Goal: Information Seeking & Learning: Check status

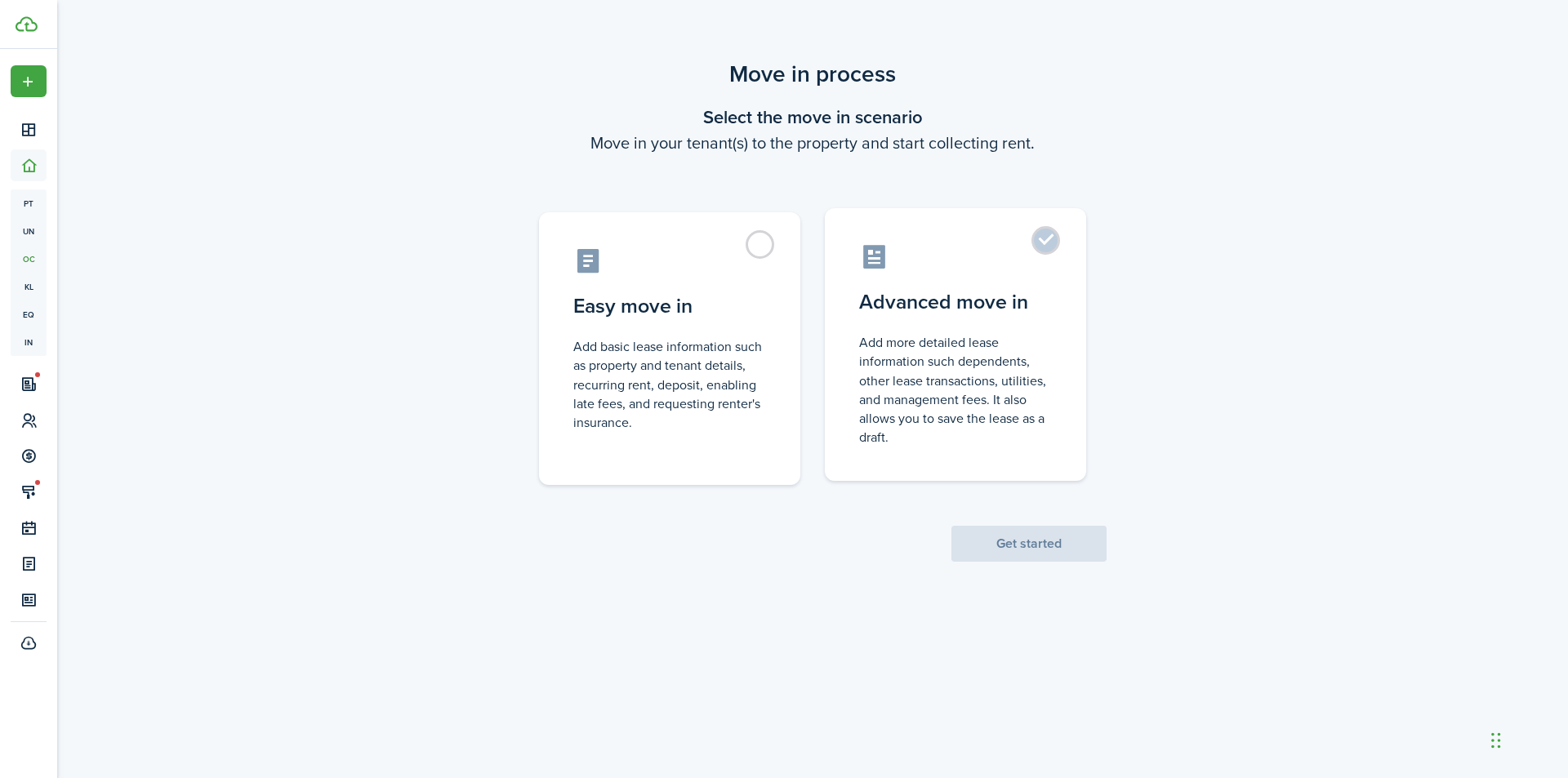
click at [987, 349] on control-radio-card-description "Add more detailed lease information such dependents, other lease transactions, …" at bounding box center [955, 389] width 193 height 114
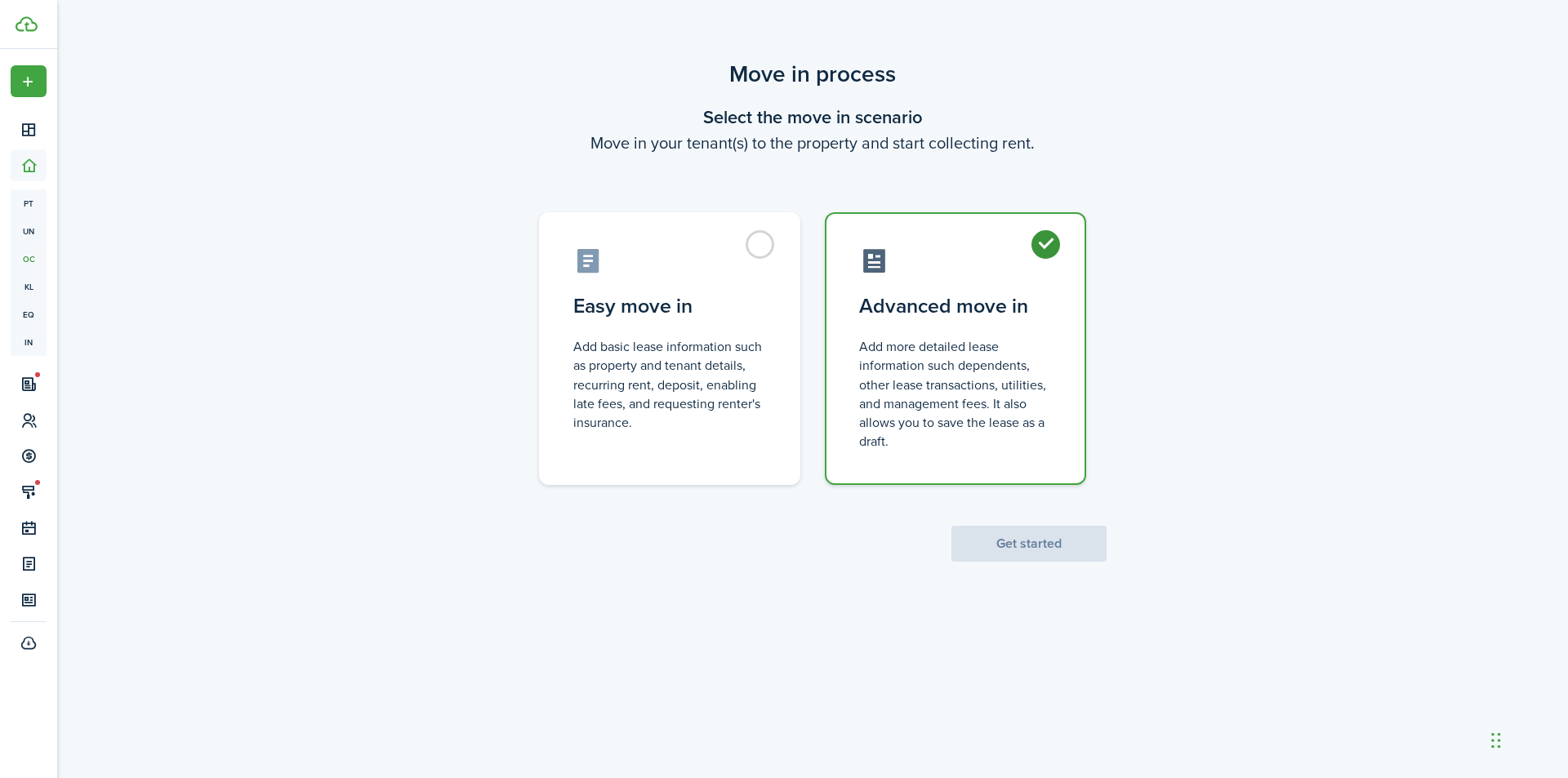
radio input "true"
click at [1021, 551] on button "Get started" at bounding box center [1028, 543] width 155 height 36
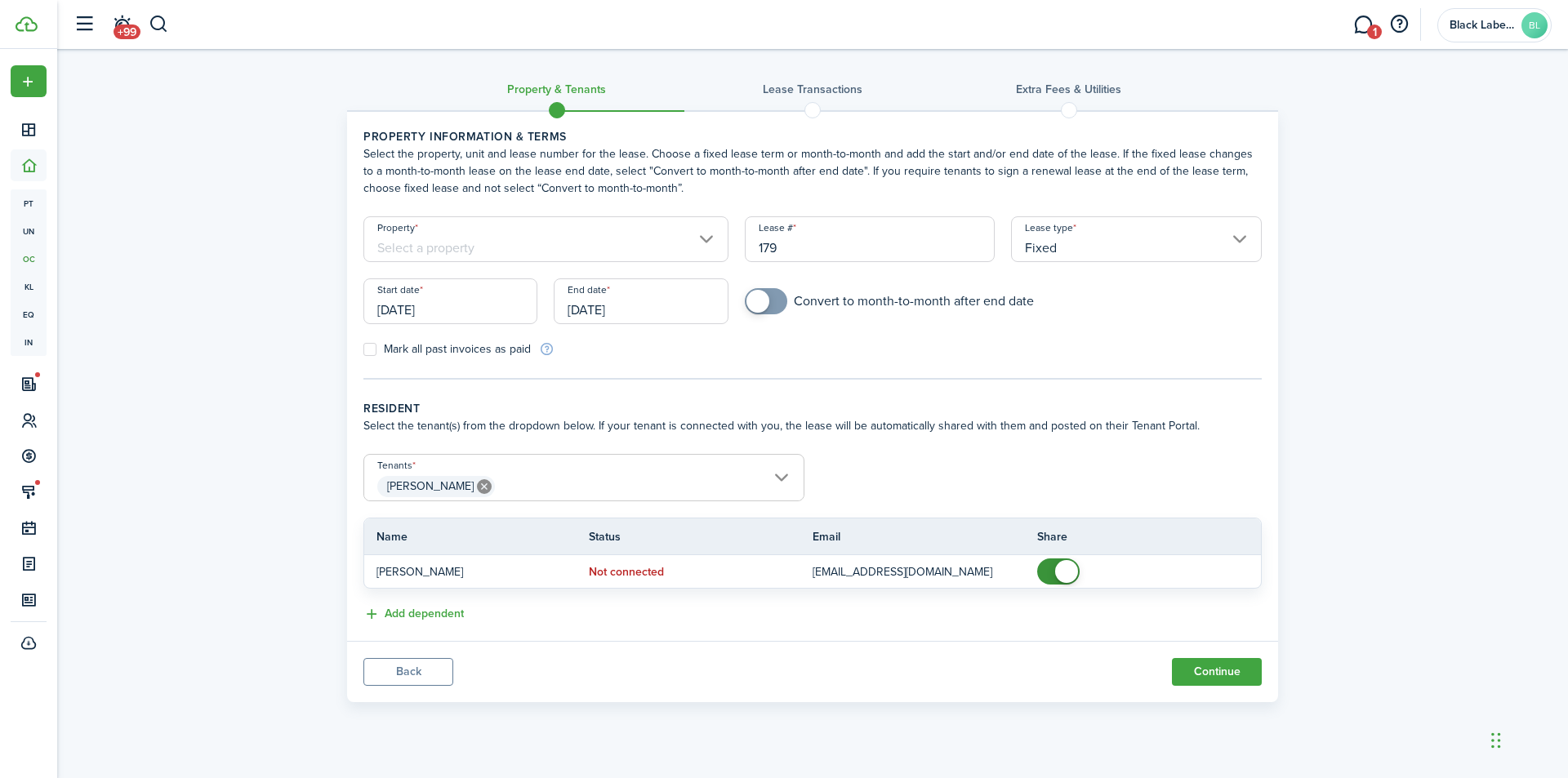
click at [706, 245] on input "Property" at bounding box center [546, 239] width 365 height 45
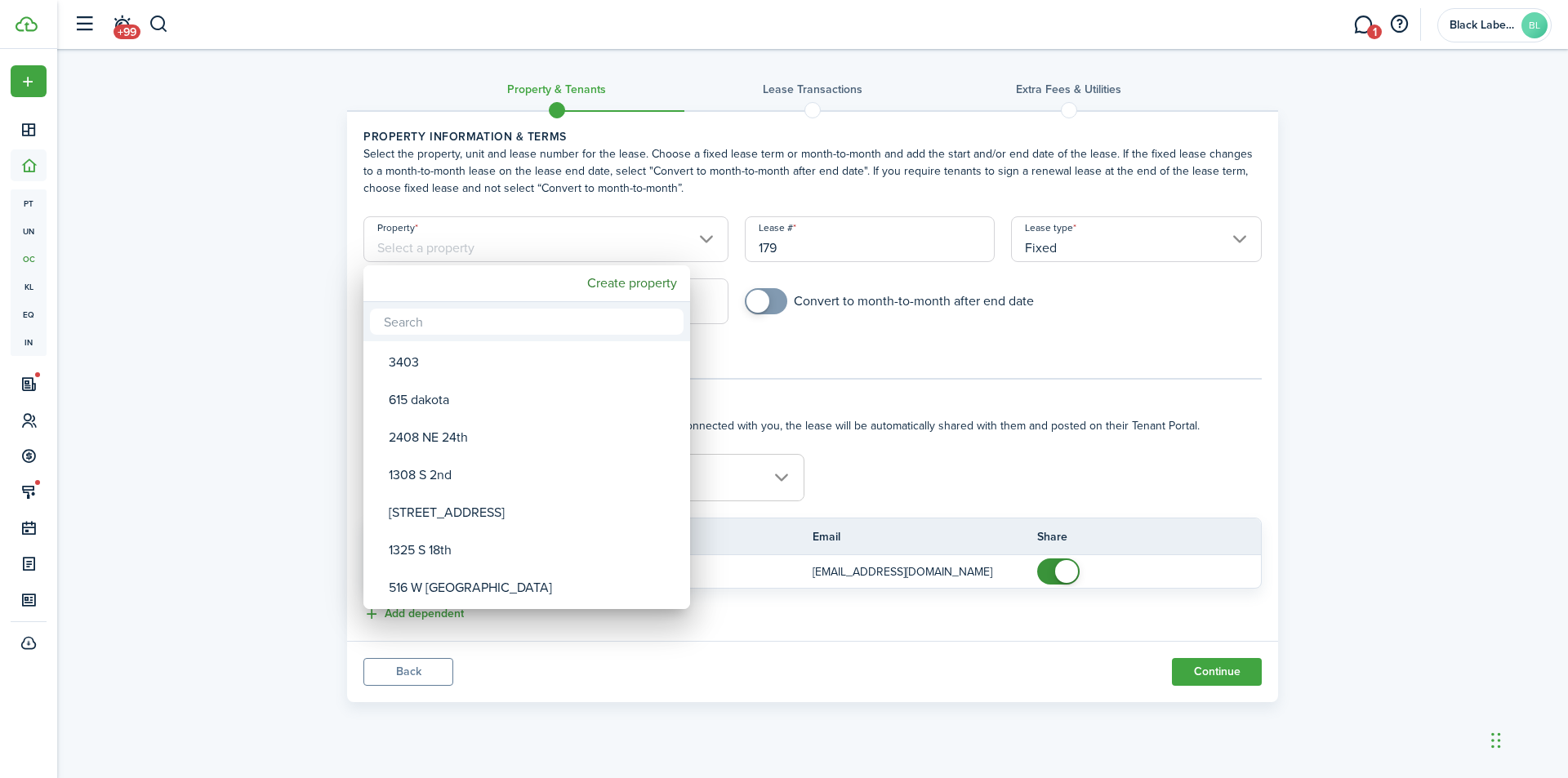
click at [472, 321] on input "text" at bounding box center [526, 322] width 313 height 27
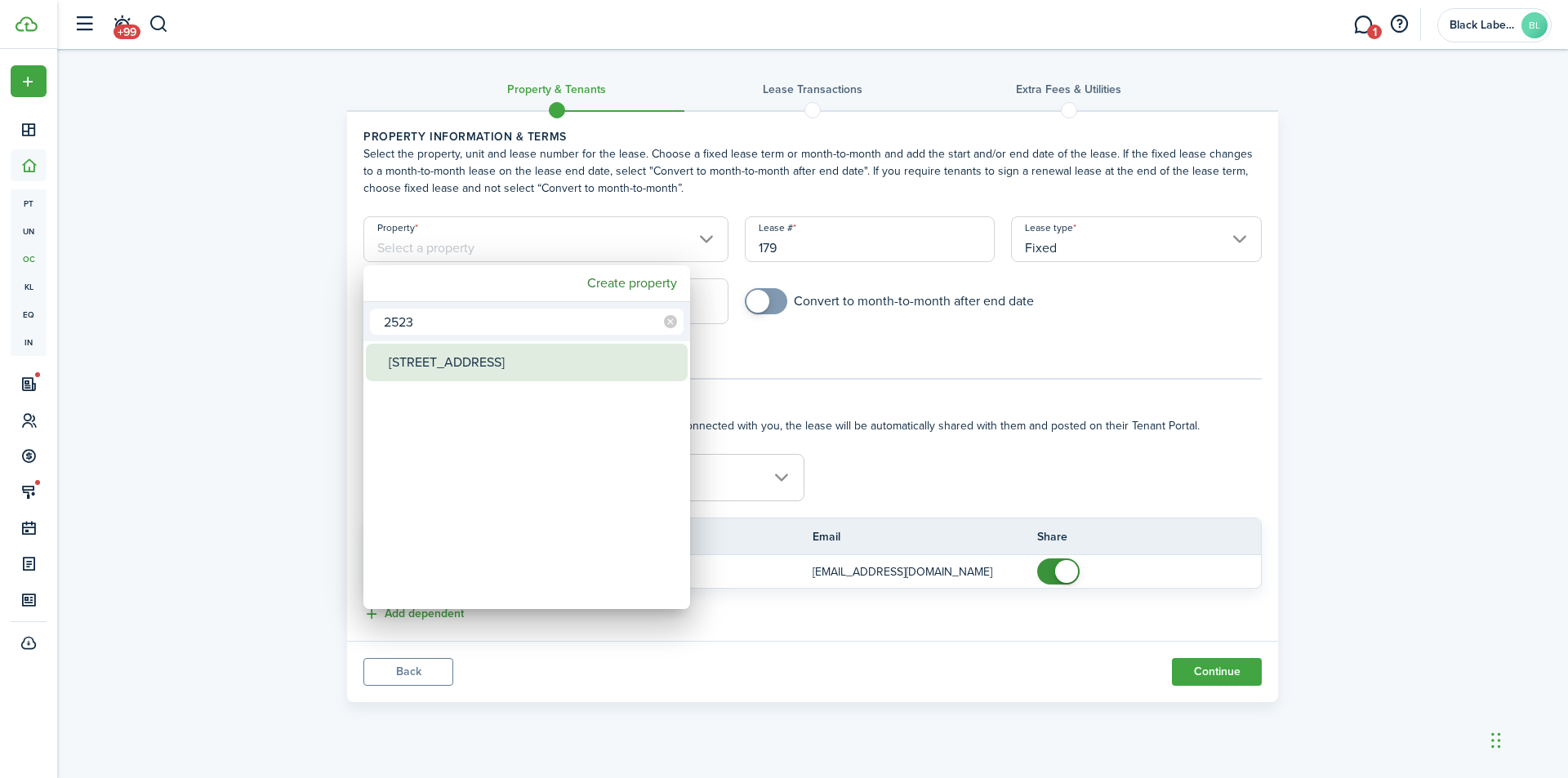
type input "2523"
click at [485, 361] on div "[STREET_ADDRESS]" at bounding box center [533, 363] width 289 height 38
type input "[STREET_ADDRESS]"
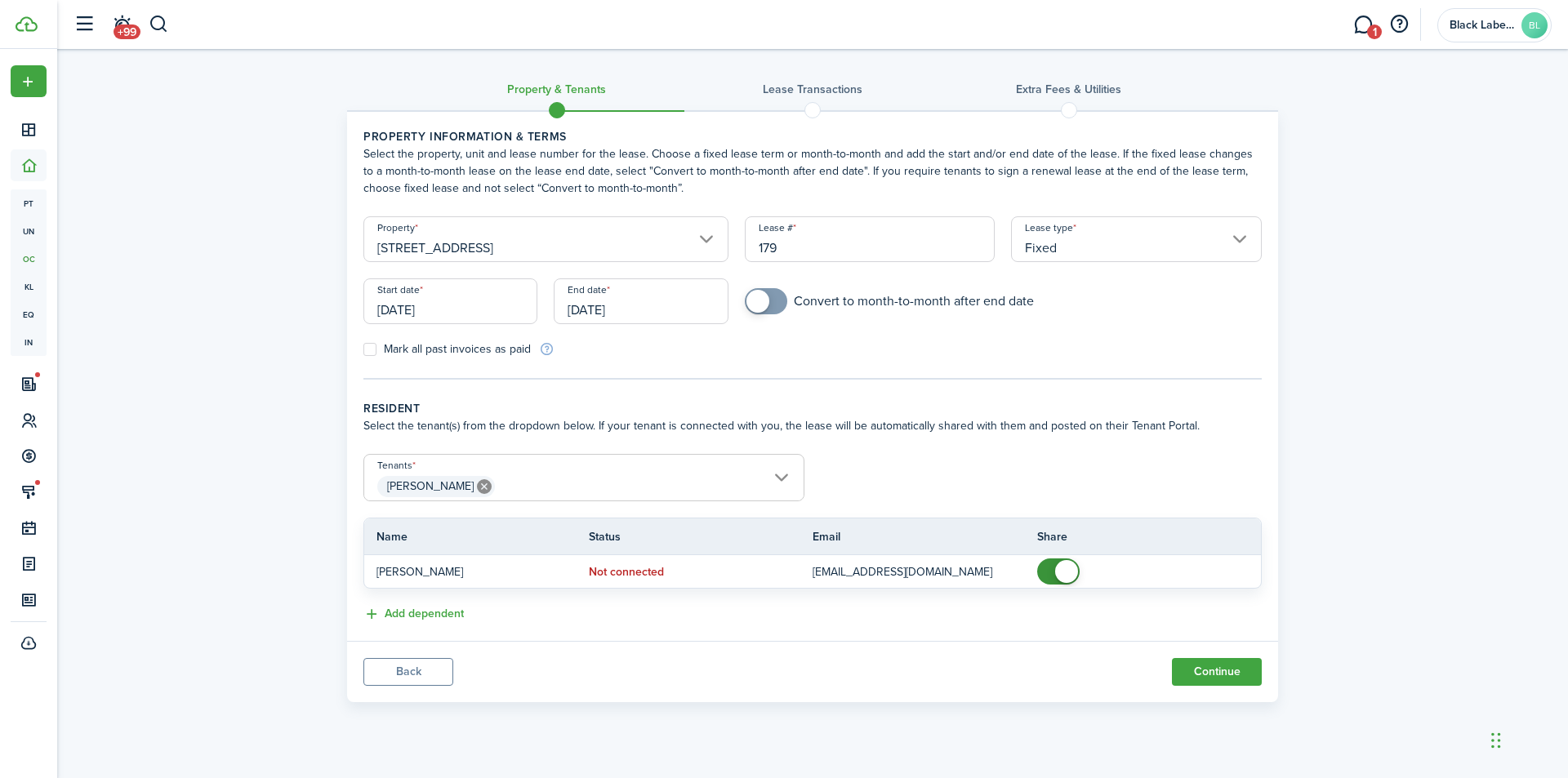
click at [415, 669] on button "Back" at bounding box center [408, 672] width 90 height 27
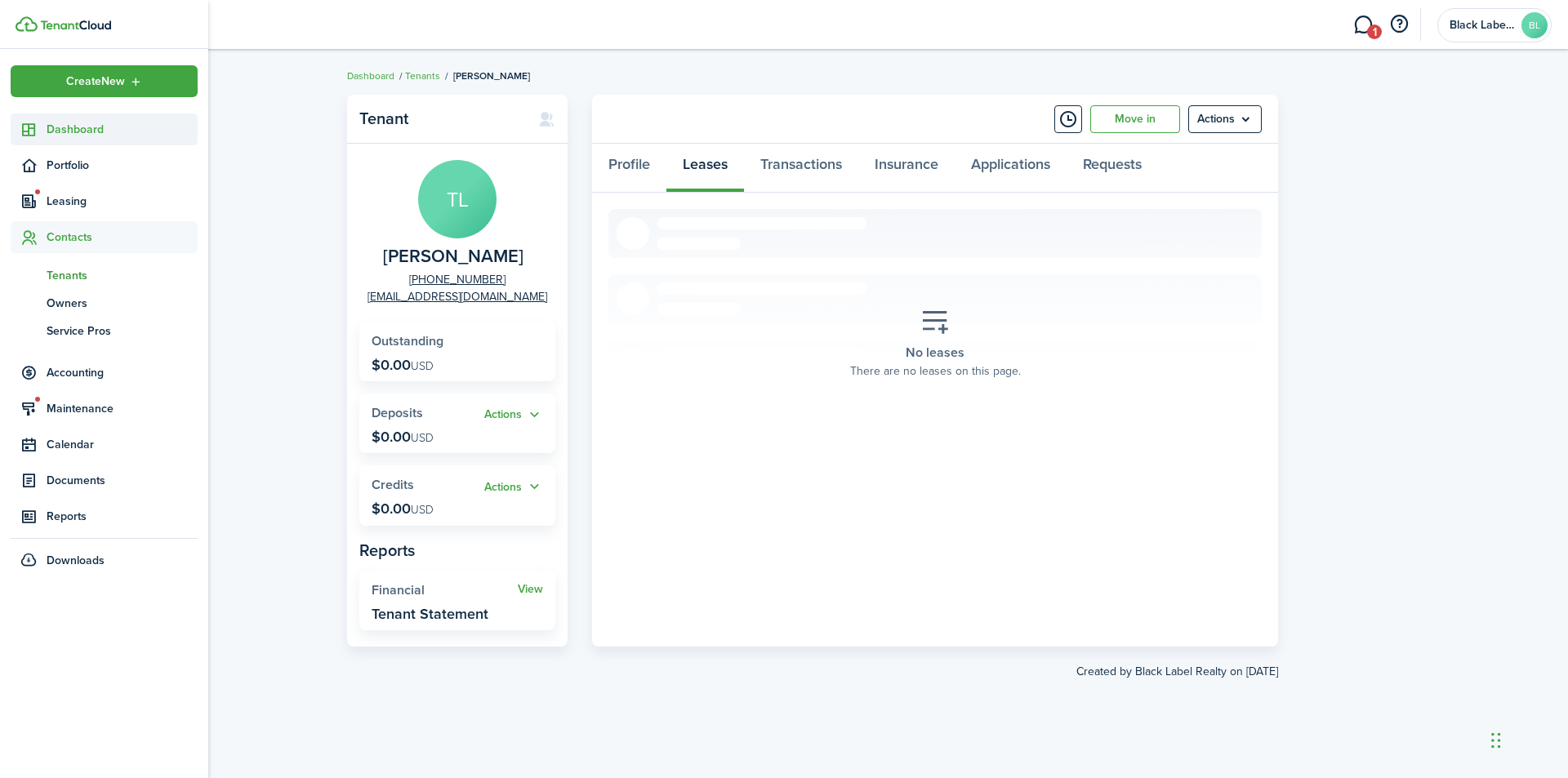
click at [57, 128] on span "Dashboard" at bounding box center [122, 129] width 151 height 17
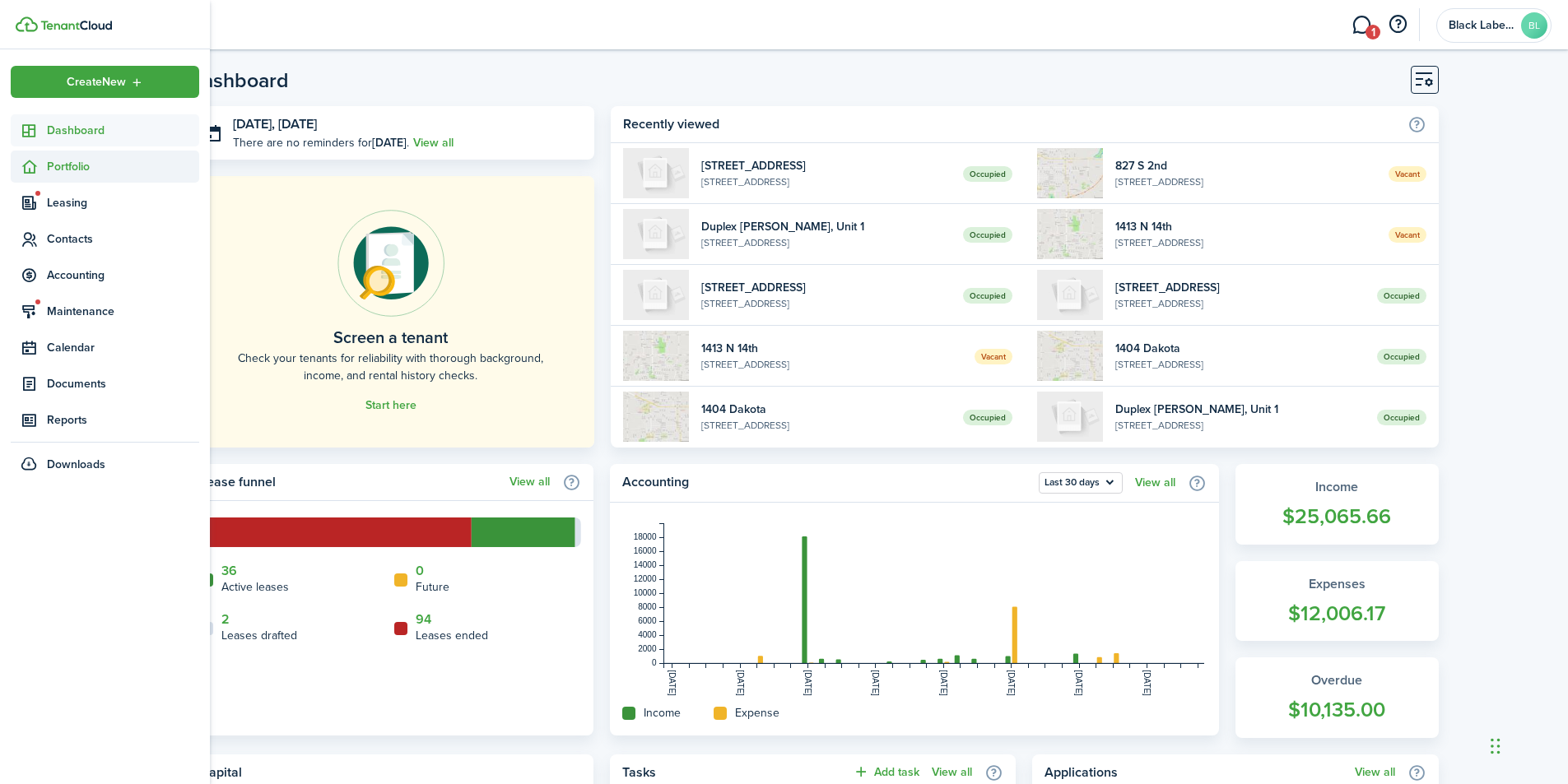
click at [80, 161] on span "Portfolio" at bounding box center [123, 166] width 152 height 17
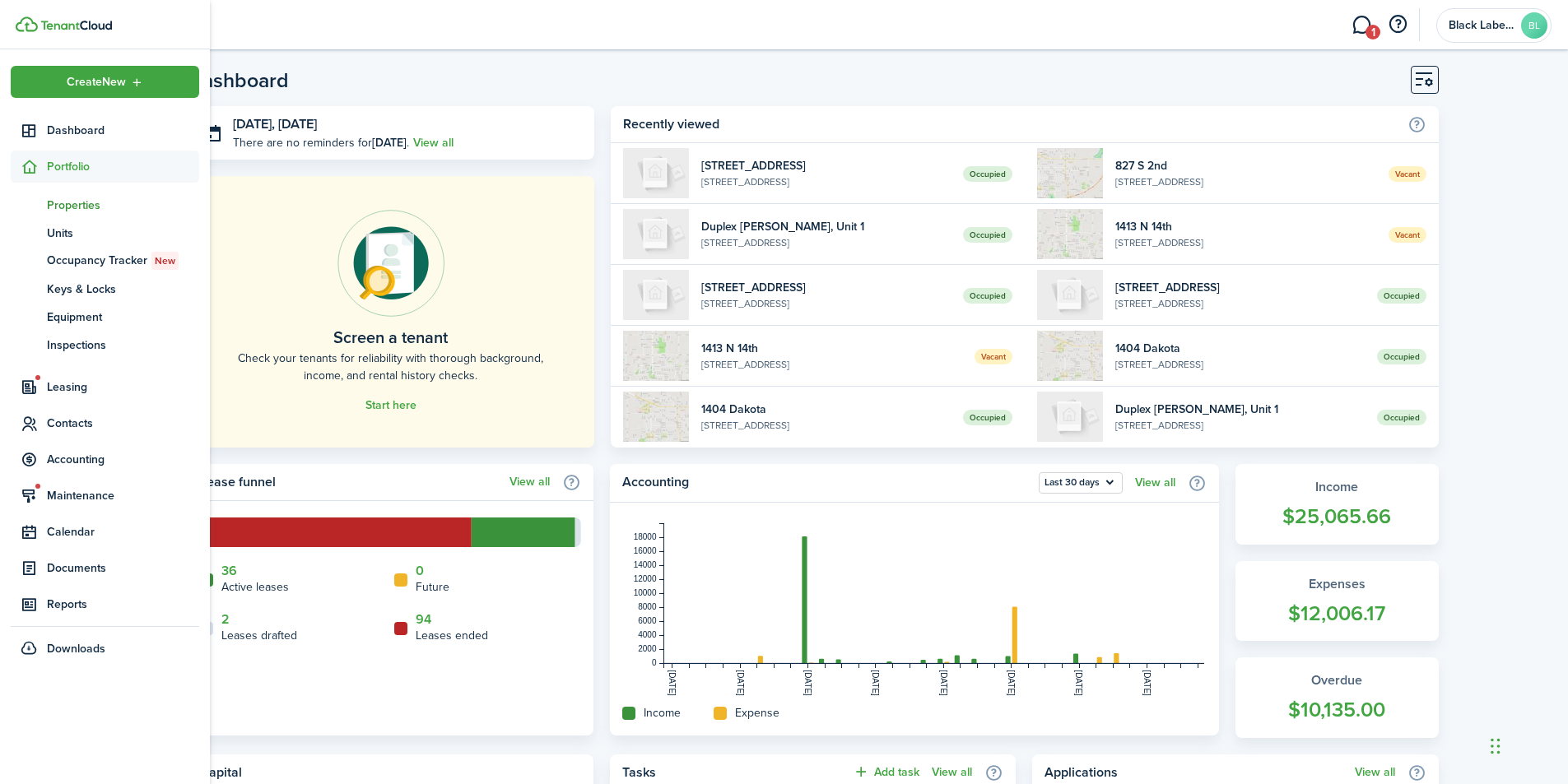
click at [96, 206] on span "Properties" at bounding box center [123, 205] width 152 height 17
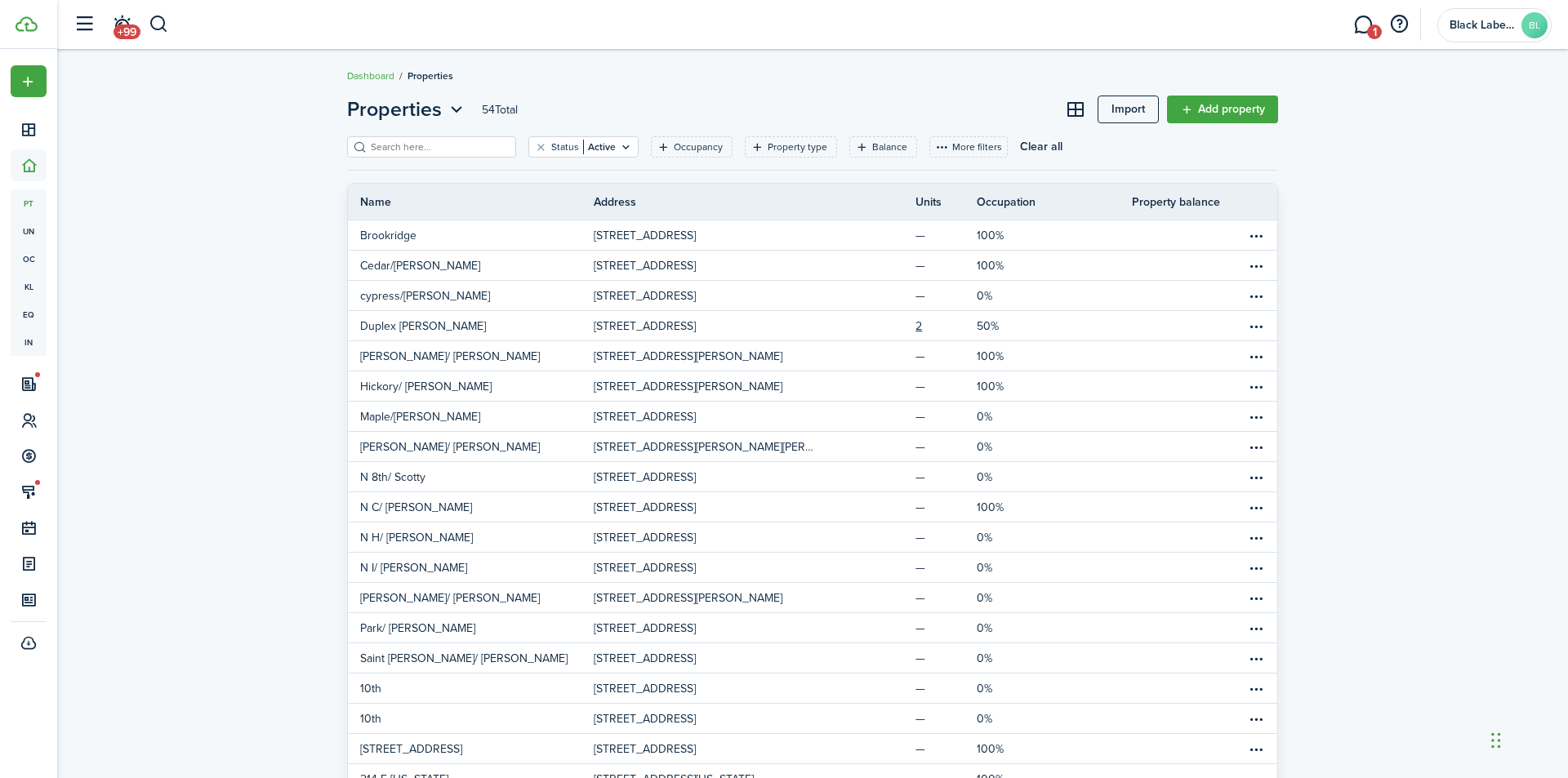
click at [391, 150] on input "search" at bounding box center [438, 147] width 144 height 15
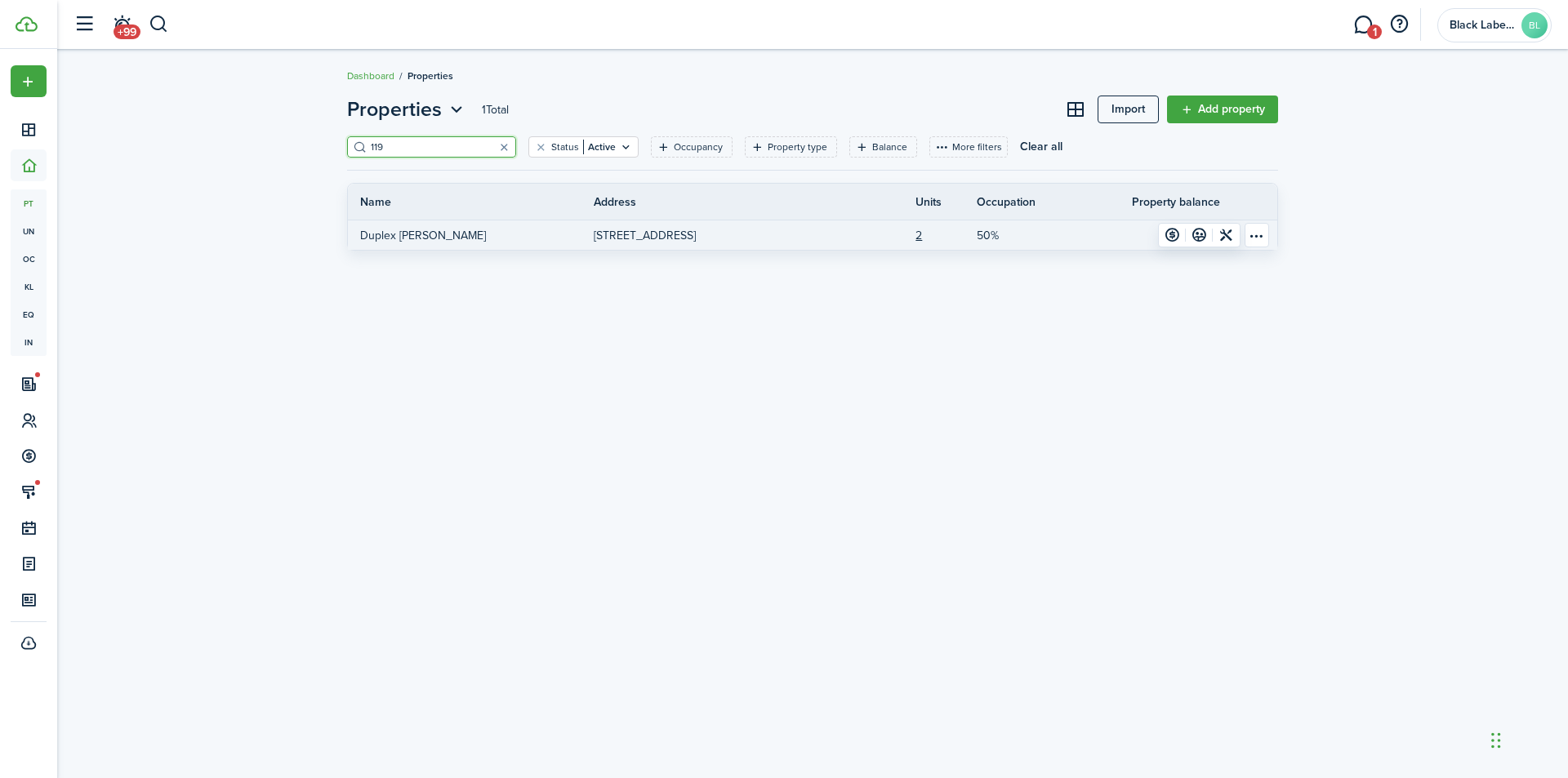
type input "119"
click at [695, 230] on p "[STREET_ADDRESS]" at bounding box center [644, 235] width 102 height 17
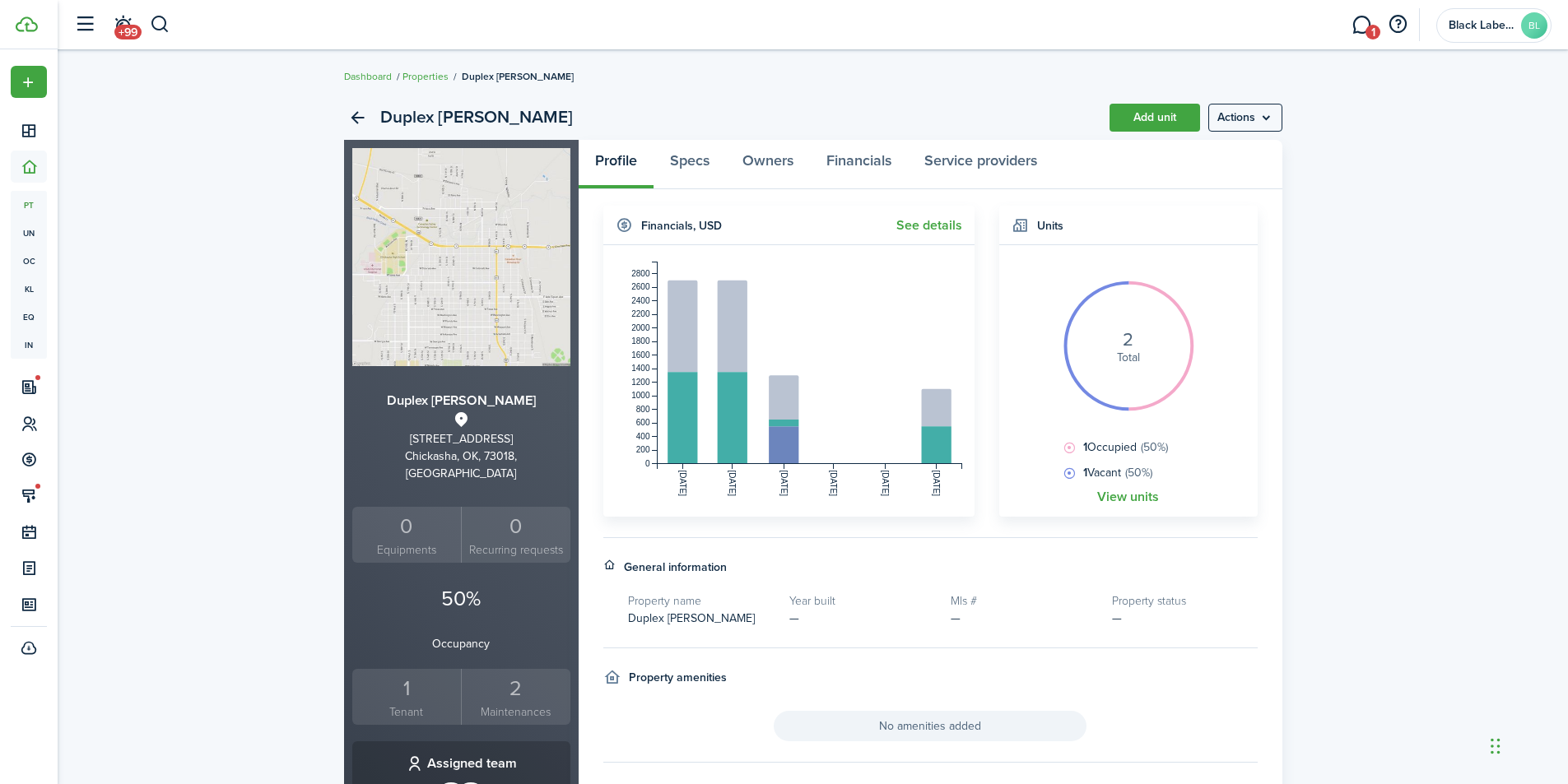
click at [431, 675] on div "1" at bounding box center [406, 688] width 101 height 31
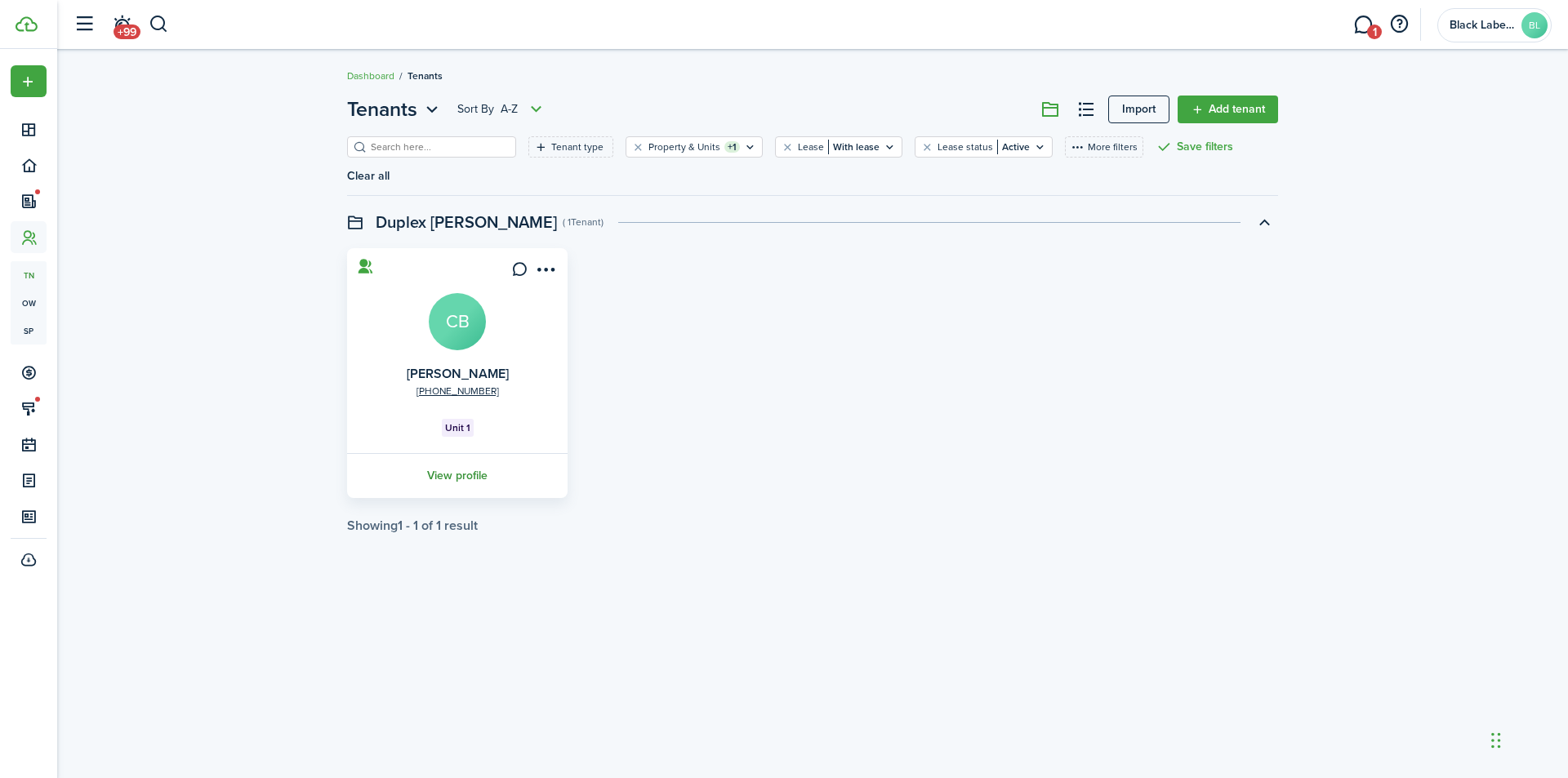
click at [452, 453] on link "View profile" at bounding box center [457, 475] width 225 height 45
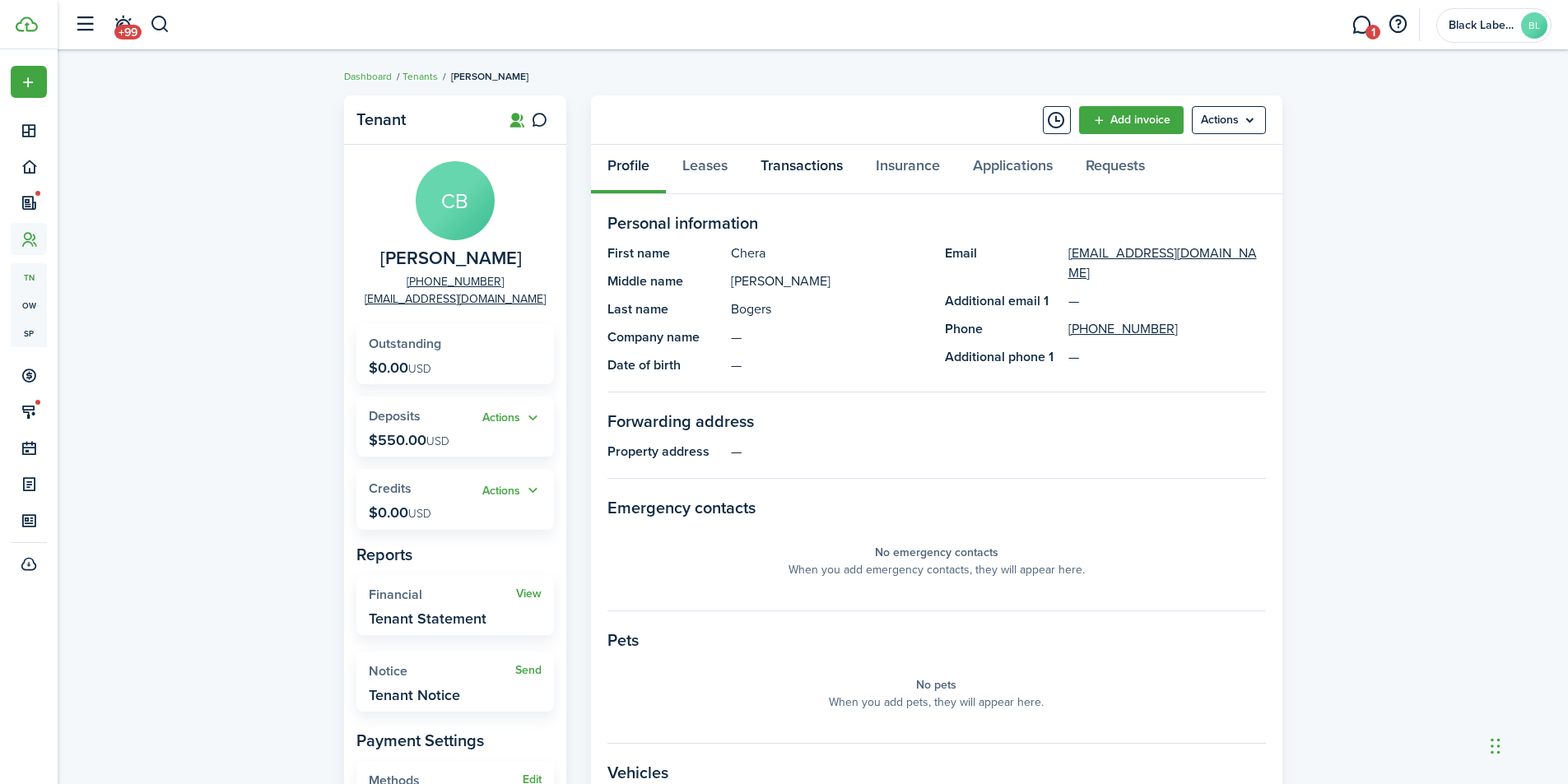
click at [811, 164] on link "Transactions" at bounding box center [802, 169] width 116 height 49
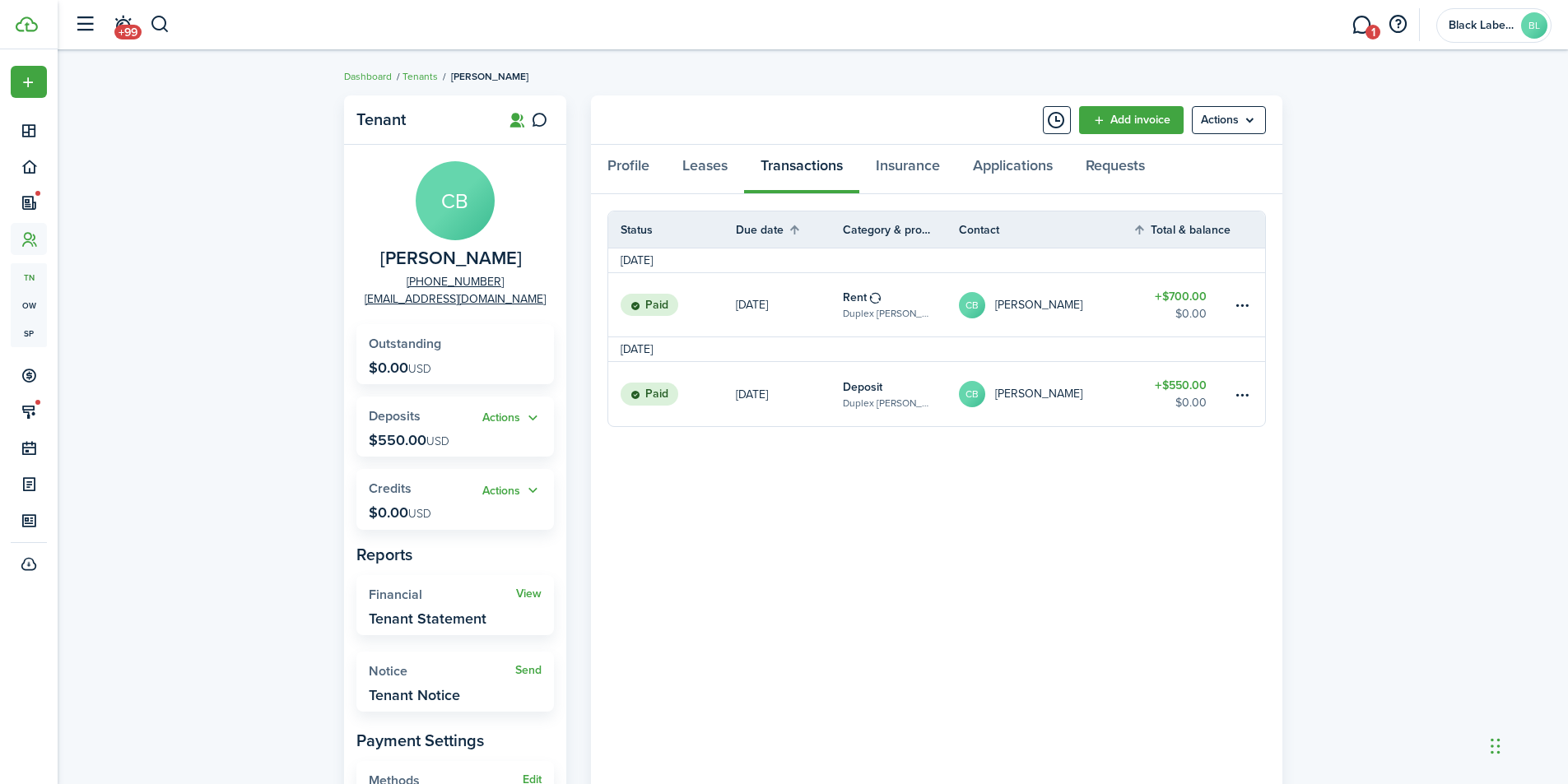
click at [817, 385] on link "[DATE]" at bounding box center [790, 394] width 107 height 64
